Goal: Information Seeking & Learning: Check status

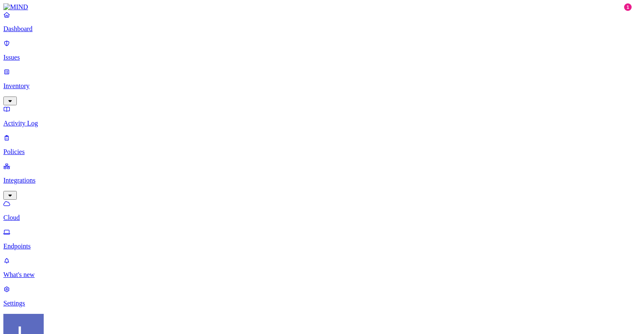
click at [45, 33] on p "Dashboard" at bounding box center [317, 29] width 628 height 8
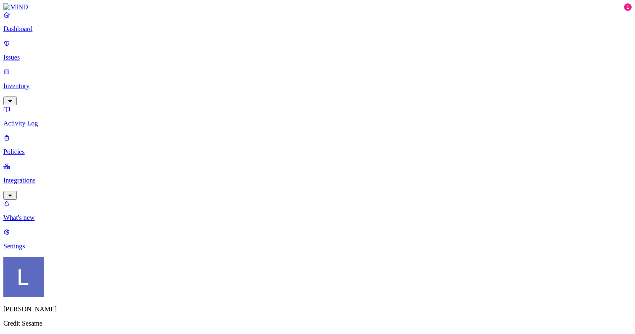
click at [48, 163] on link "Integrations" at bounding box center [317, 181] width 628 height 36
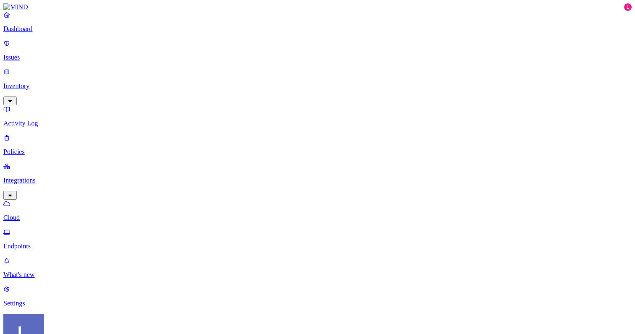
click at [50, 31] on link "Dashboard" at bounding box center [317, 22] width 628 height 22
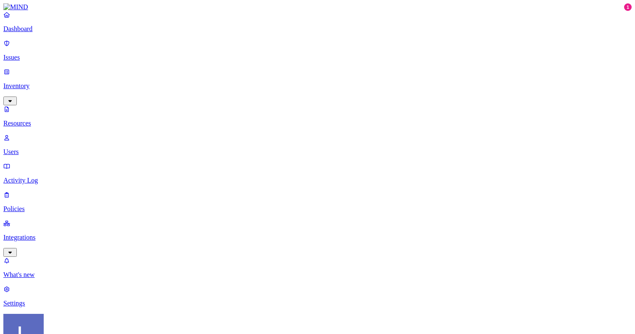
click at [44, 33] on p "Dashboard" at bounding box center [317, 29] width 628 height 8
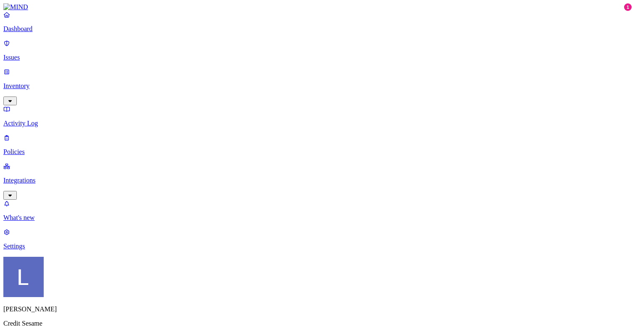
scroll to position [33, 0]
drag, startPoint x: 51, startPoint y: 62, endPoint x: 29, endPoint y: 52, distance: 24.1
click at [29, 54] on p "Issues" at bounding box center [317, 58] width 628 height 8
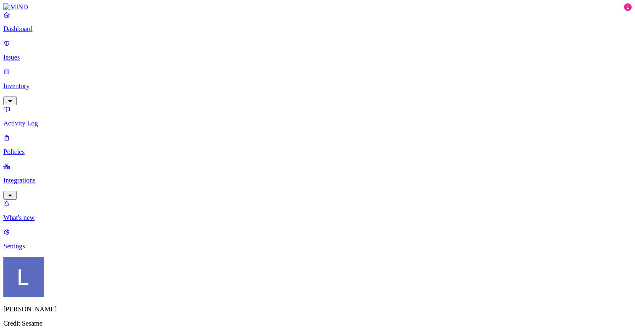
scroll to position [89, 0]
click at [37, 71] on link "Inventory" at bounding box center [317, 86] width 628 height 36
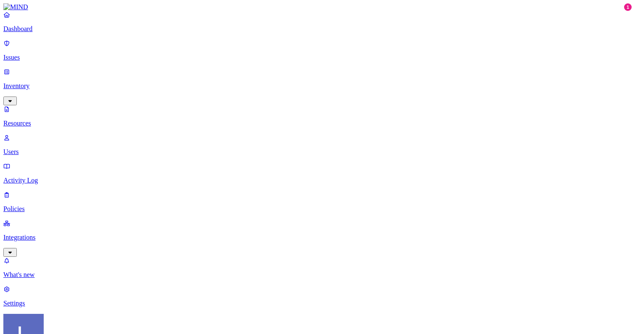
drag, startPoint x: 456, startPoint y: 48, endPoint x: 515, endPoint y: 47, distance: 58.8
click at [33, 33] on p "Dashboard" at bounding box center [317, 29] width 628 height 8
